Goal: Communication & Community: Answer question/provide support

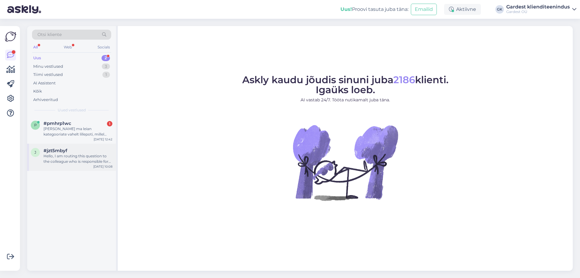
click at [89, 148] on div "#jzt5mbyf" at bounding box center [78, 150] width 69 height 5
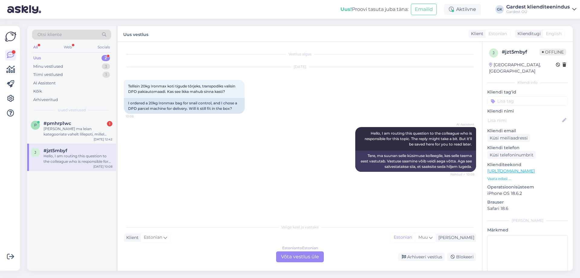
click at [299, 259] on div "Estonian to Estonian Võta vestlus üle" at bounding box center [300, 256] width 48 height 11
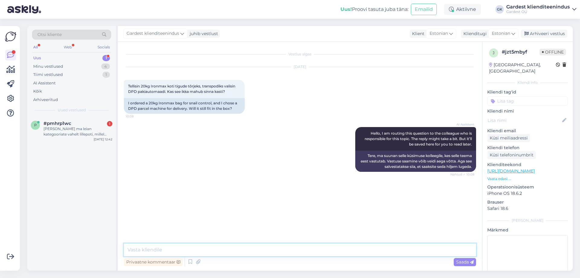
click at [225, 244] on textarea at bounding box center [300, 249] width 352 height 13
type textarea "Tere! Üks [PERSON_NAME] Ironmax 20kg mahub pakiautomaati. 2tk enam kahjuks kaal…"
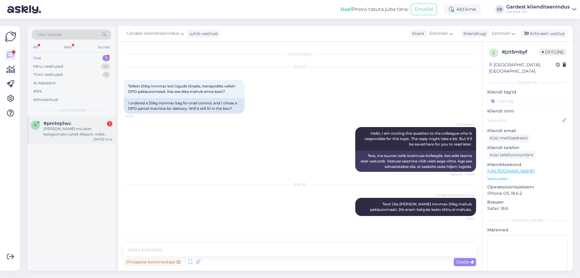
click at [65, 128] on div "[PERSON_NAME] ma leian kategooriate vahelt lillepoti, millel oleksid põhjas aug…" at bounding box center [78, 131] width 69 height 11
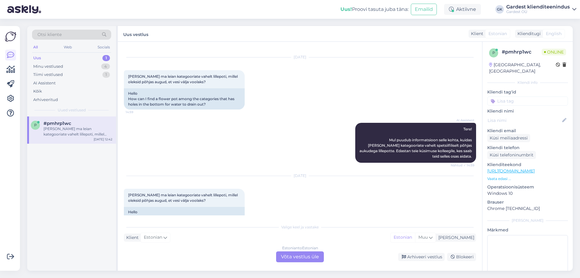
scroll to position [40, 0]
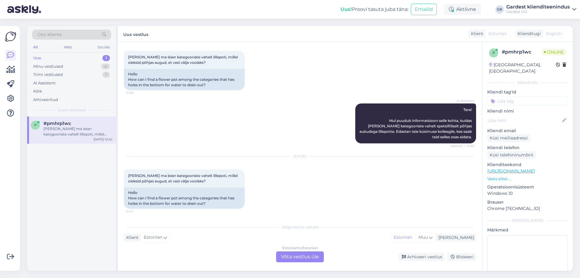
click at [297, 255] on div "Estonian to Estonian Võta vestlus üle" at bounding box center [300, 256] width 48 height 11
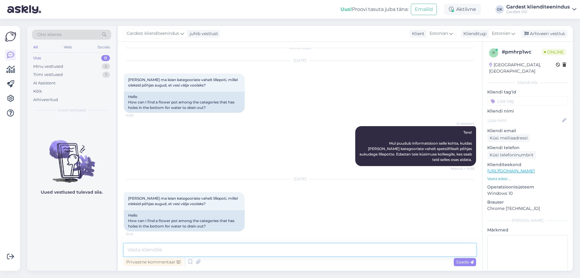
click at [202, 249] on textarea at bounding box center [300, 249] width 352 height 13
type textarea "Tere, kahjuks hetkel lillepottidel ei [PERSON_NAME] [PERSON_NAME] filtrina välj…"
click at [462, 264] on span "Saada" at bounding box center [465, 261] width 18 height 5
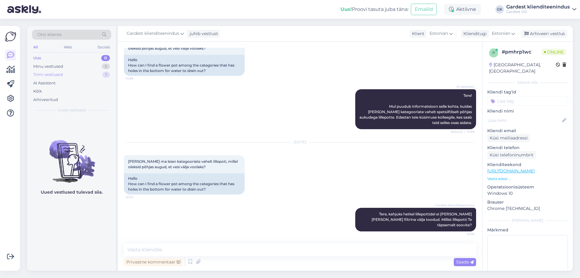
click at [40, 78] on div "Tiimi vestlused 1" at bounding box center [71, 74] width 79 height 8
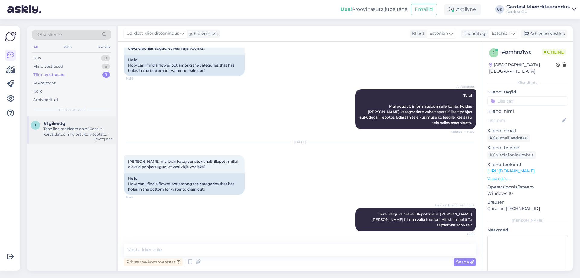
click at [72, 126] on div "#1gilsedg" at bounding box center [78, 123] width 69 height 5
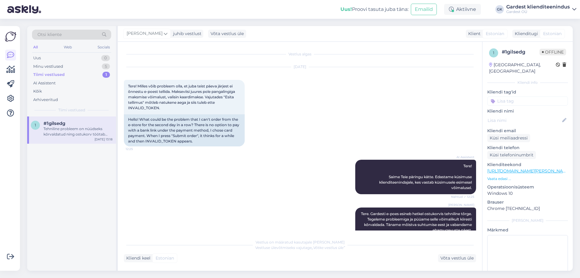
scroll to position [50, 0]
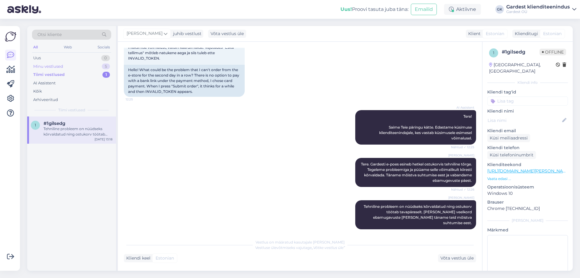
click at [55, 66] on div "Minu vestlused" at bounding box center [48, 66] width 30 height 6
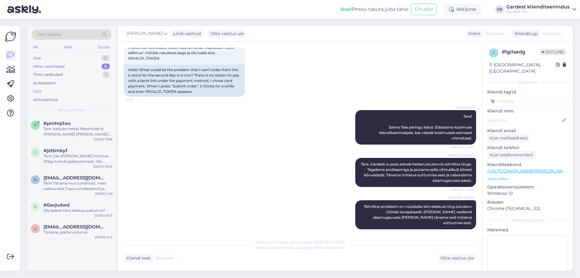
click at [46, 90] on div "Kõik" at bounding box center [71, 91] width 79 height 8
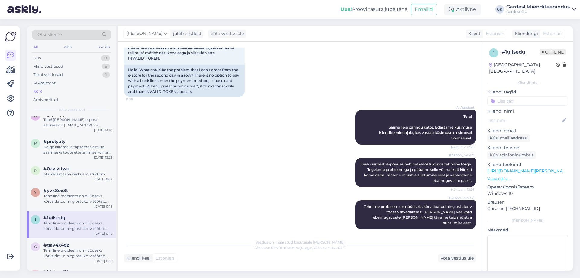
scroll to position [0, 0]
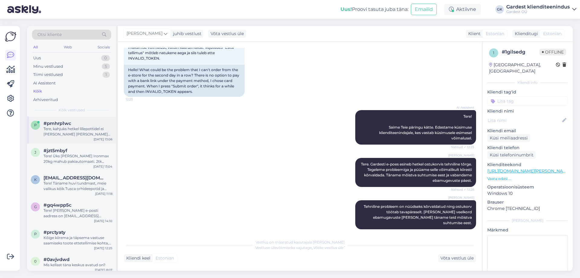
click at [91, 129] on div "Tere, kahjuks hetkel lillepottidel ei [PERSON_NAME] [PERSON_NAME] filtrina välj…" at bounding box center [78, 131] width 69 height 11
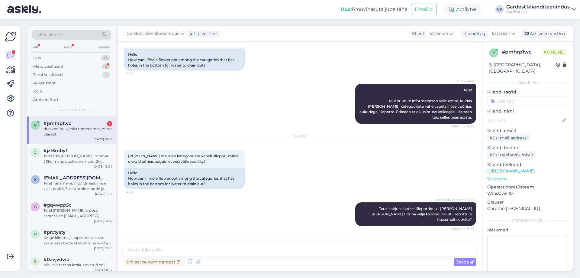
scroll to position [75, 0]
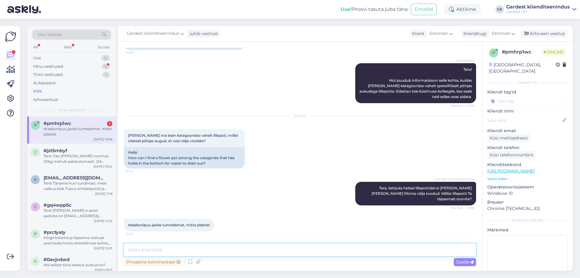
click at [201, 254] on textarea at bounding box center [300, 249] width 352 height 13
type textarea "Mis mõõtudes?"
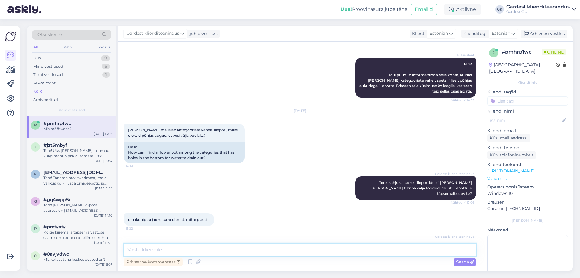
scroll to position [101, 0]
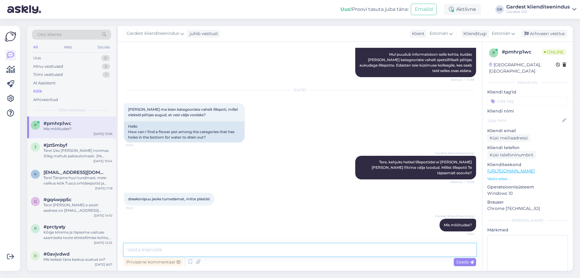
click at [212, 249] on textarea at bounding box center [300, 249] width 352 height 13
type textarea "K"
type textarea "Kas värv on oluline või võib olla ükskõik milline?"
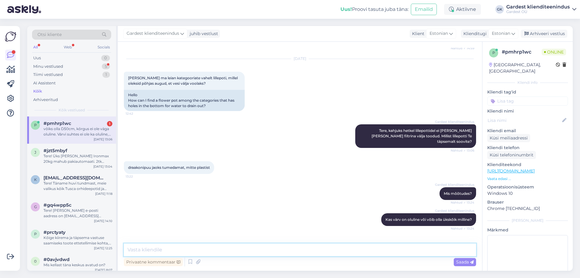
scroll to position [158, 0]
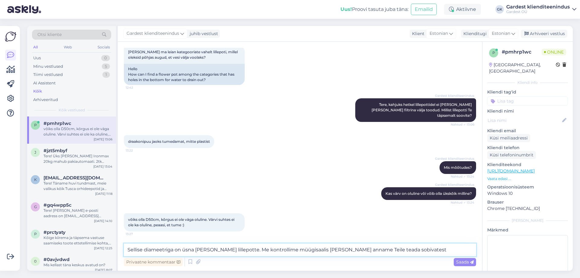
type textarea "Sellise diameetriga on üsna [PERSON_NAME] lillepotte. Me kontrollime müügisaali…"
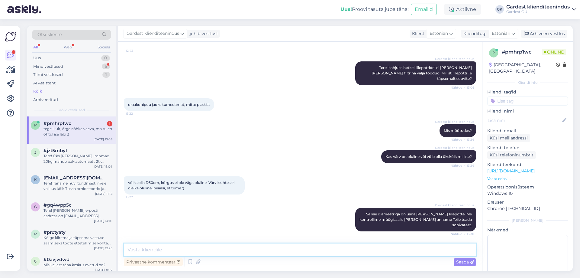
scroll to position [215, 0]
